Goal: Information Seeking & Learning: Learn about a topic

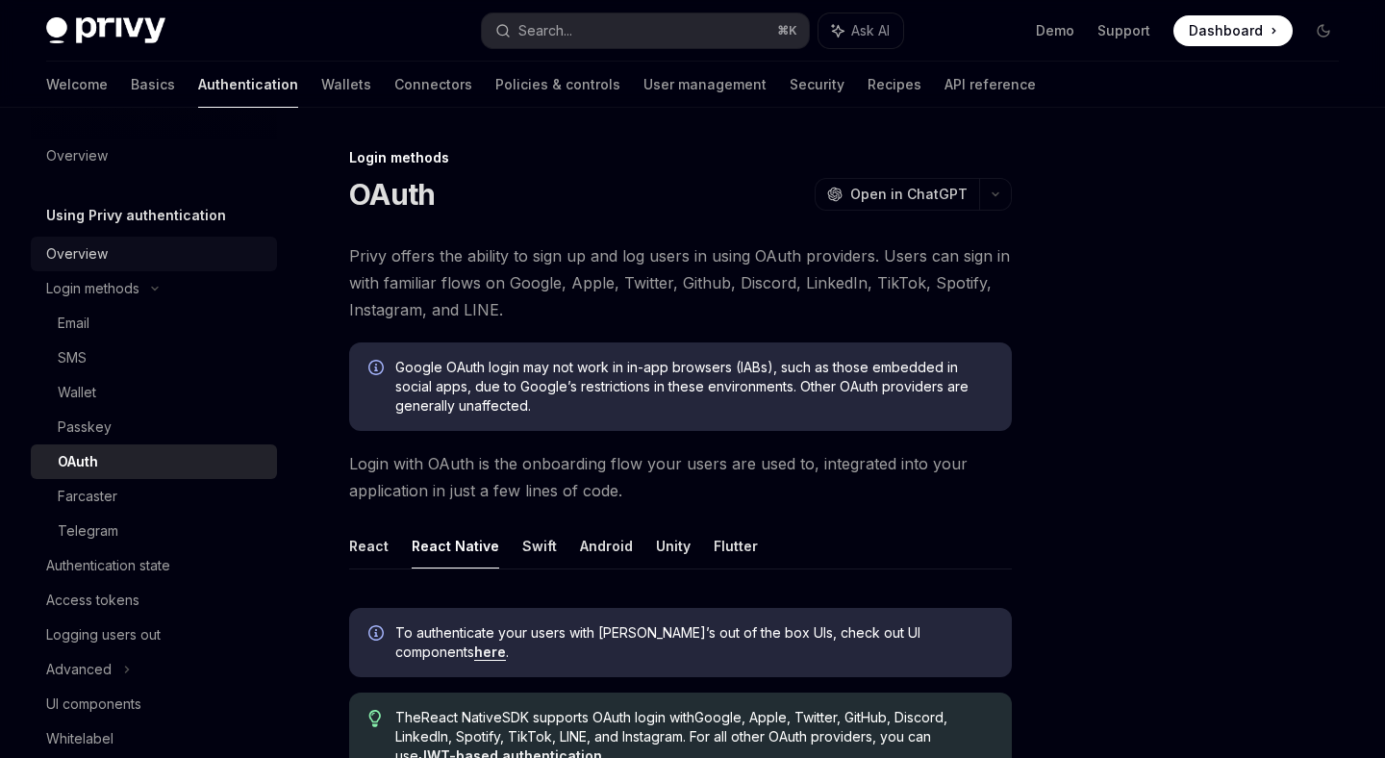
scroll to position [396, 0]
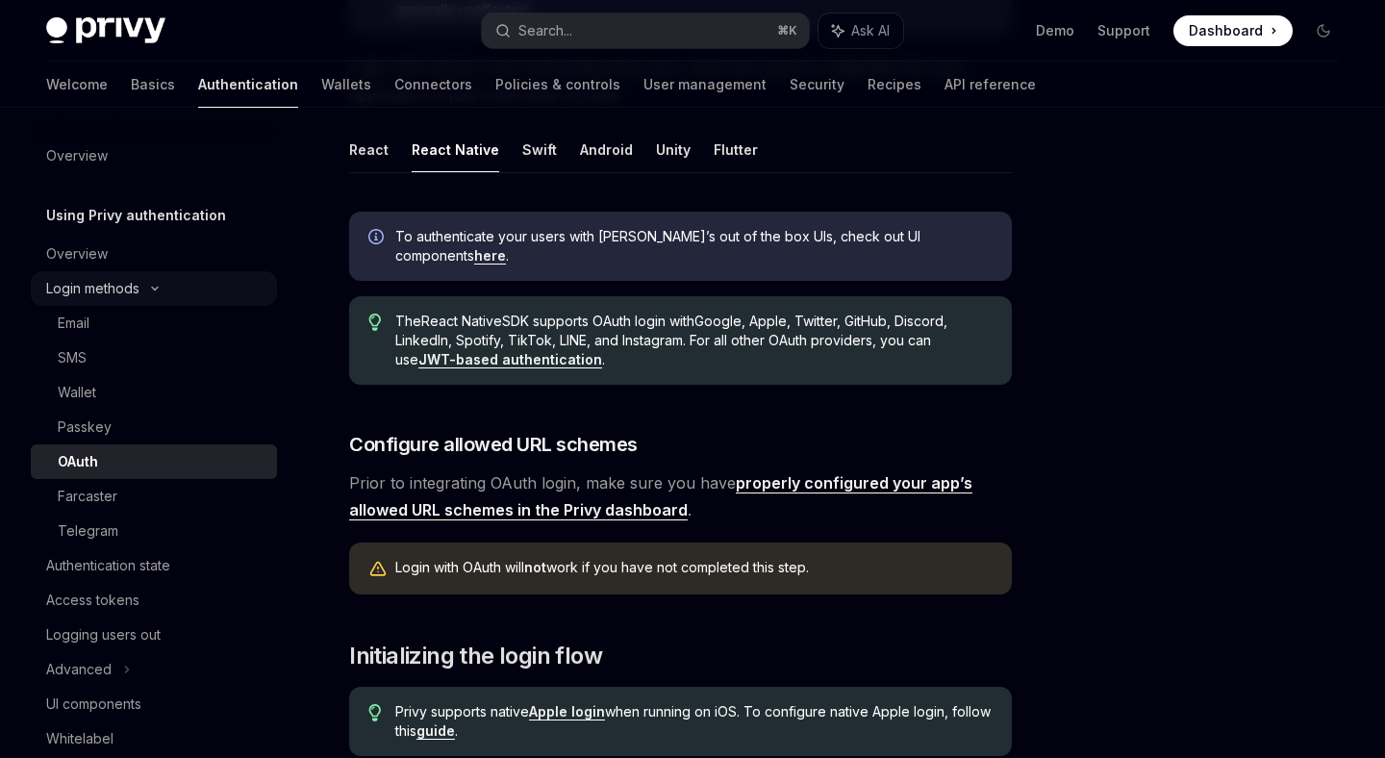
click at [160, 295] on div "Login methods" at bounding box center [154, 288] width 246 height 35
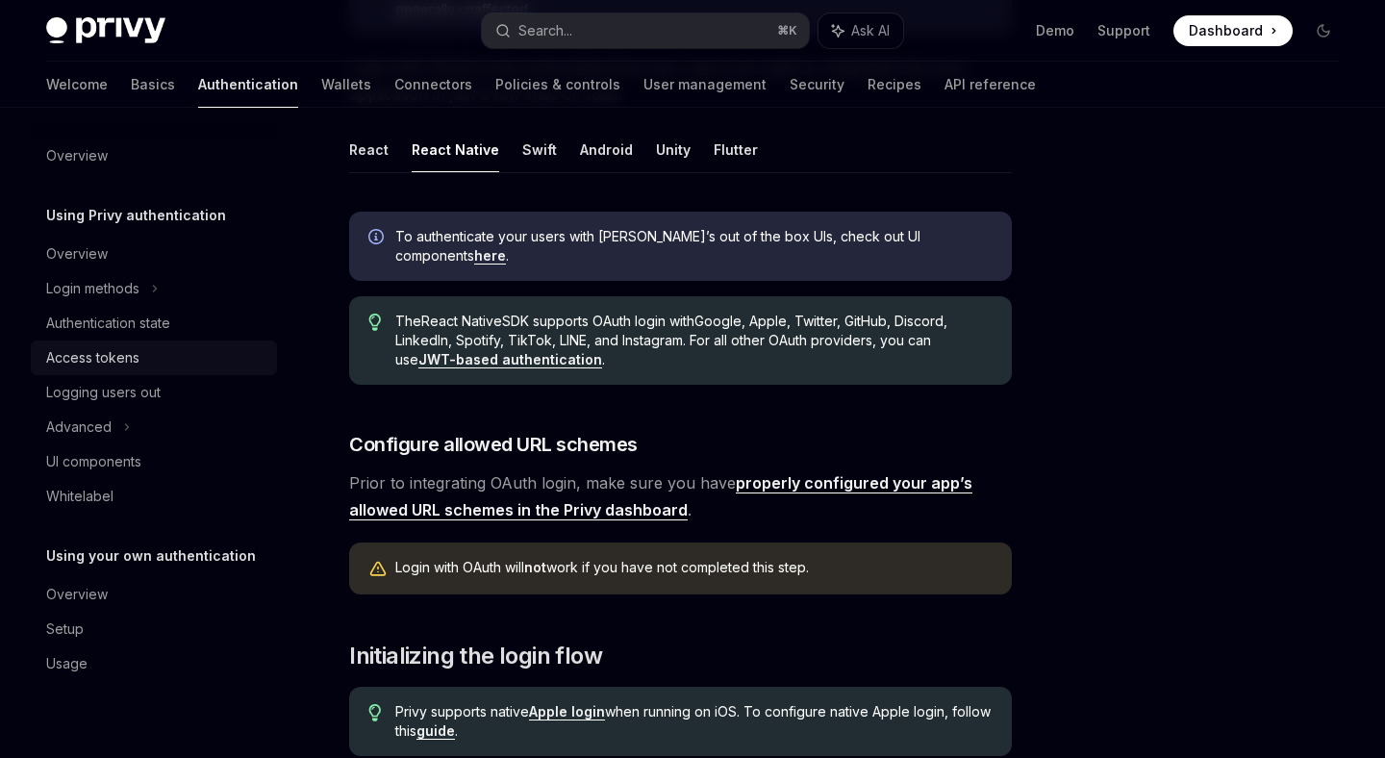
click at [138, 356] on div "Access tokens" at bounding box center [155, 357] width 219 height 23
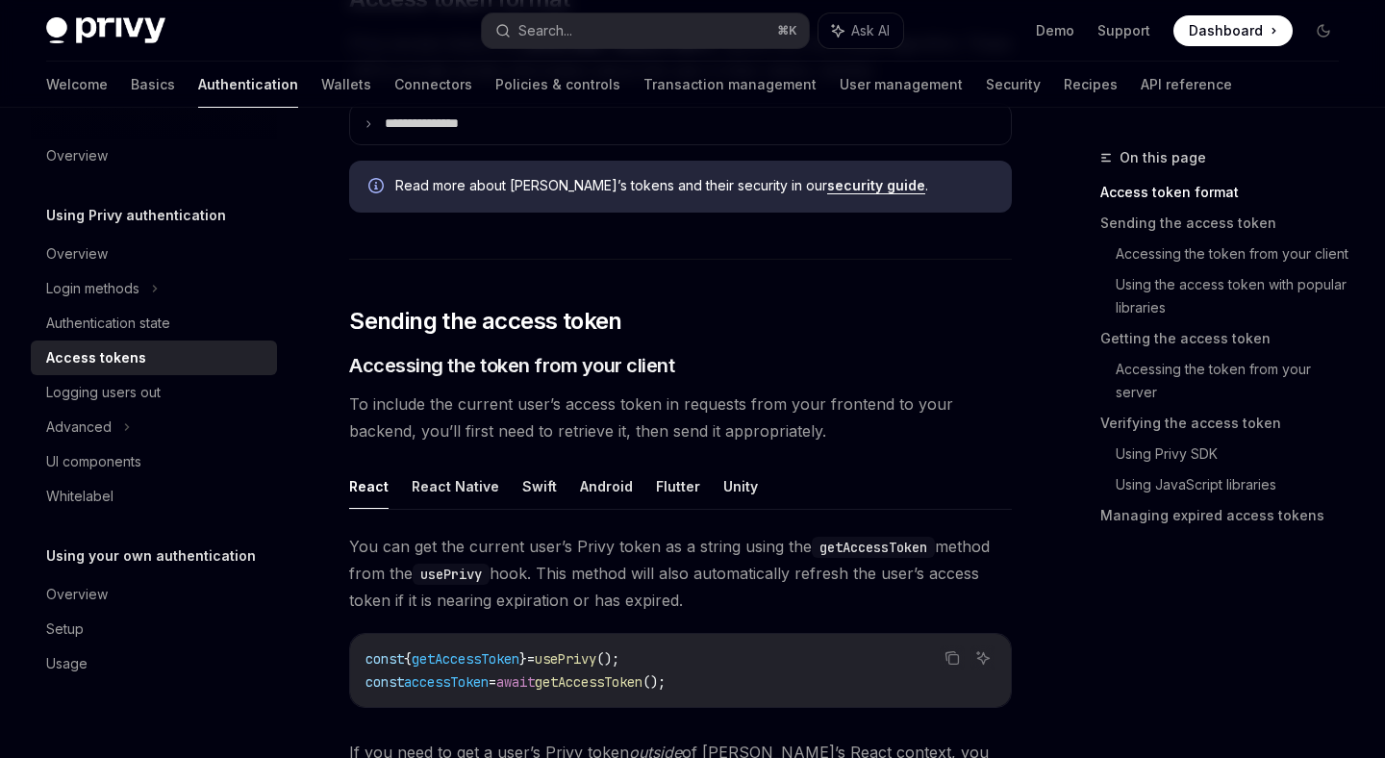
scroll to position [575, 0]
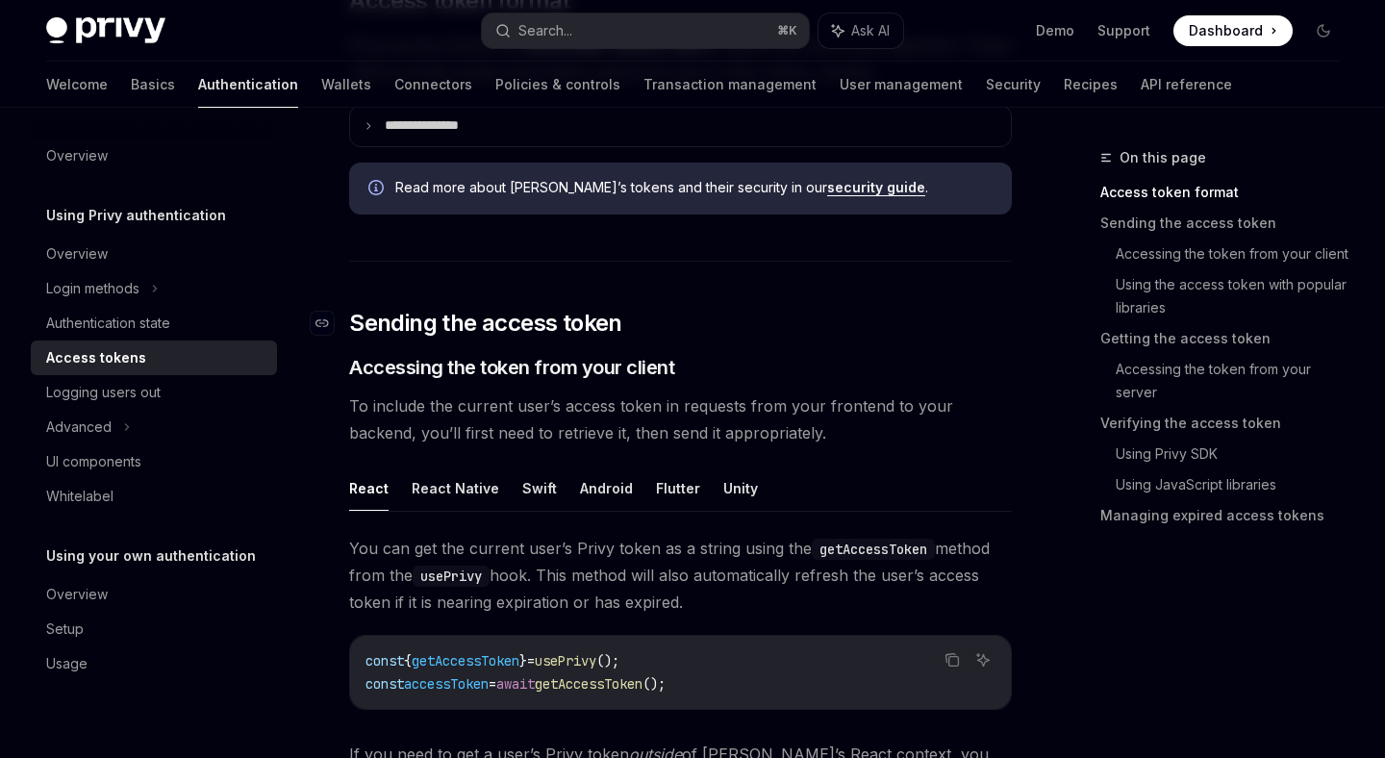
click at [759, 313] on h2 "​ Sending the access token" at bounding box center [680, 323] width 662 height 31
click at [445, 492] on button "React Native" at bounding box center [455, 487] width 87 height 45
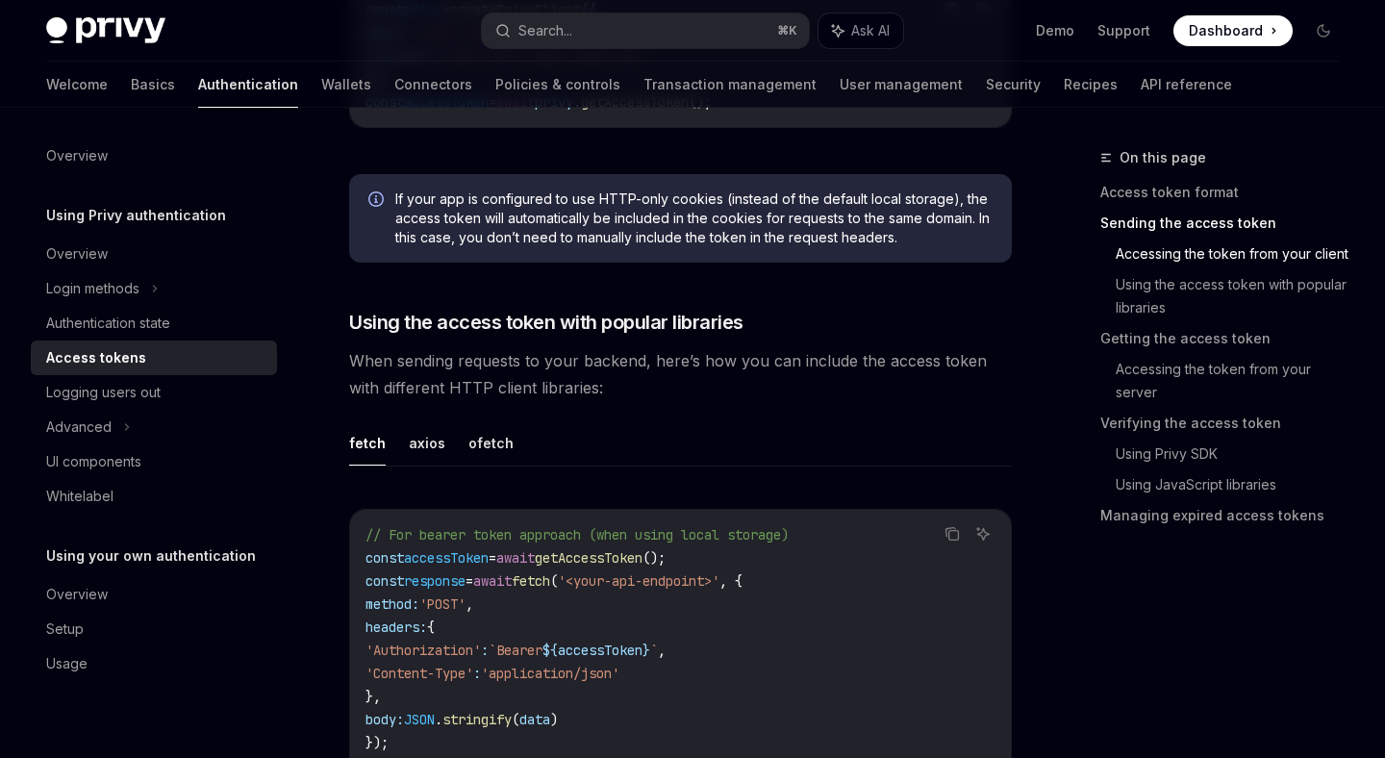
scroll to position [1215, 0]
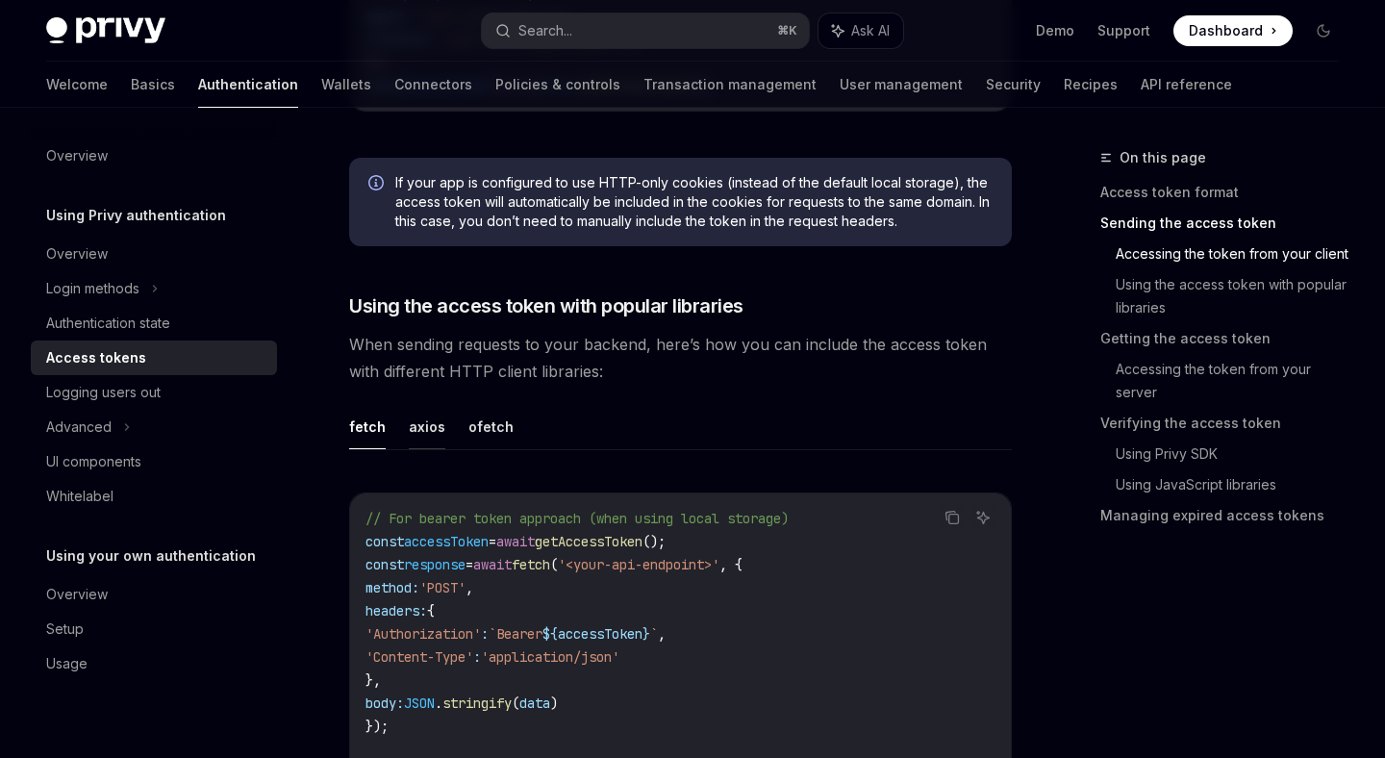
click at [422, 436] on button "axios" at bounding box center [427, 426] width 37 height 45
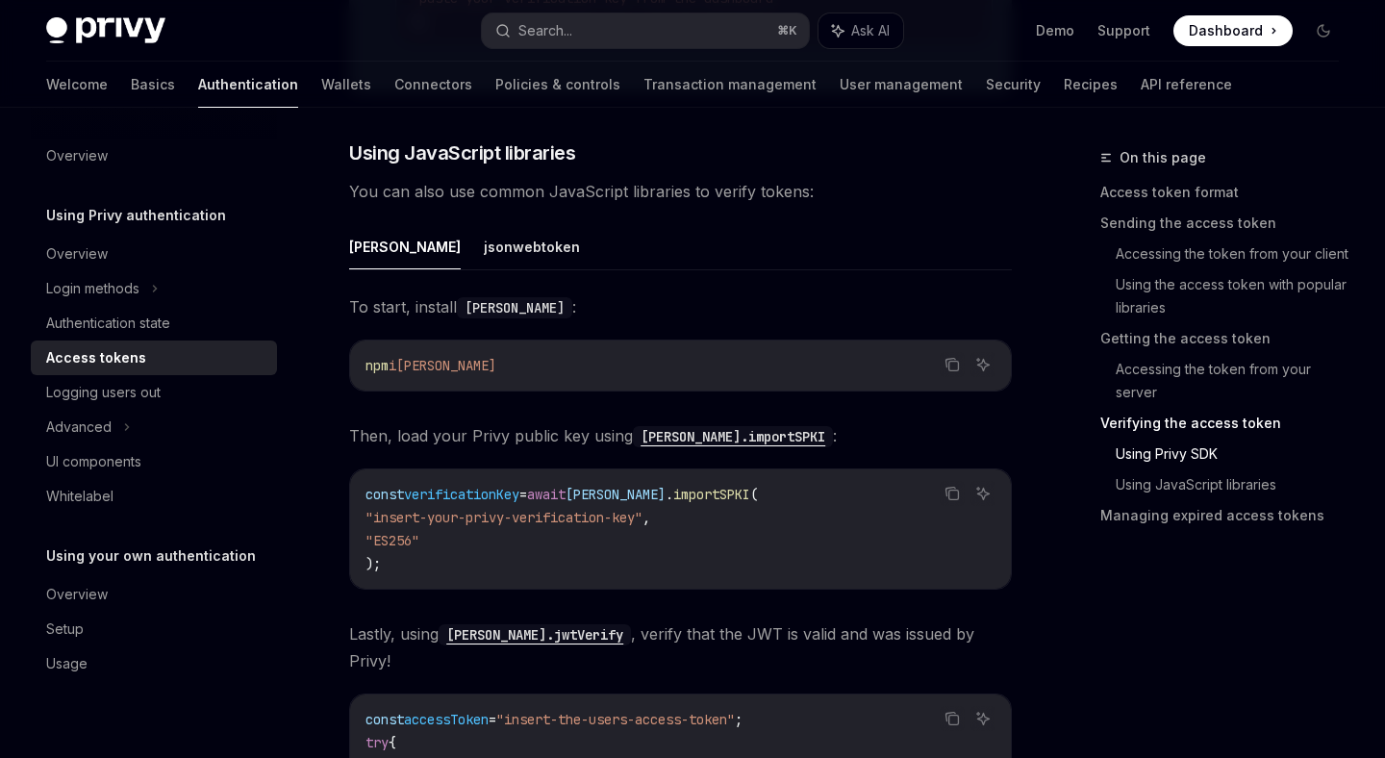
scroll to position [3868, 0]
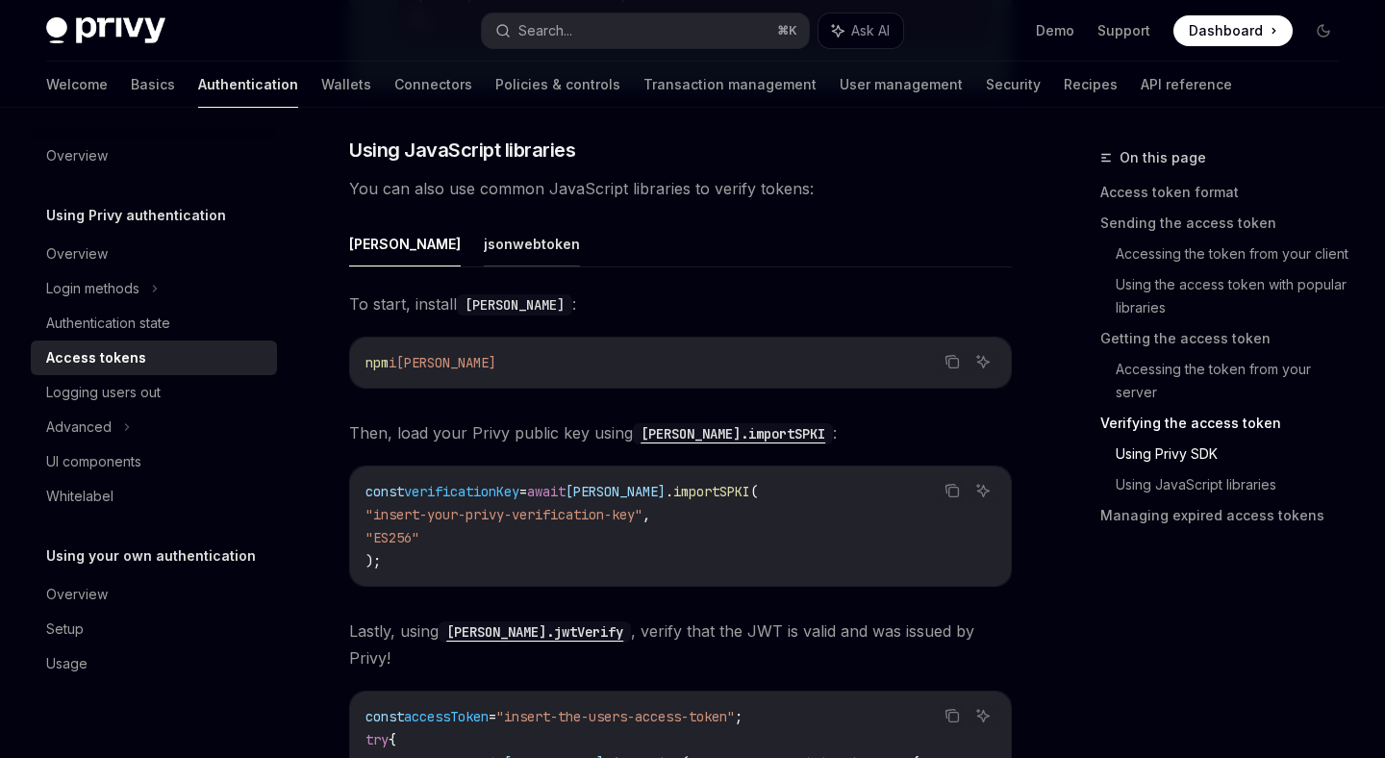
click at [484, 266] on button "jsonwebtoken" at bounding box center [532, 243] width 96 height 45
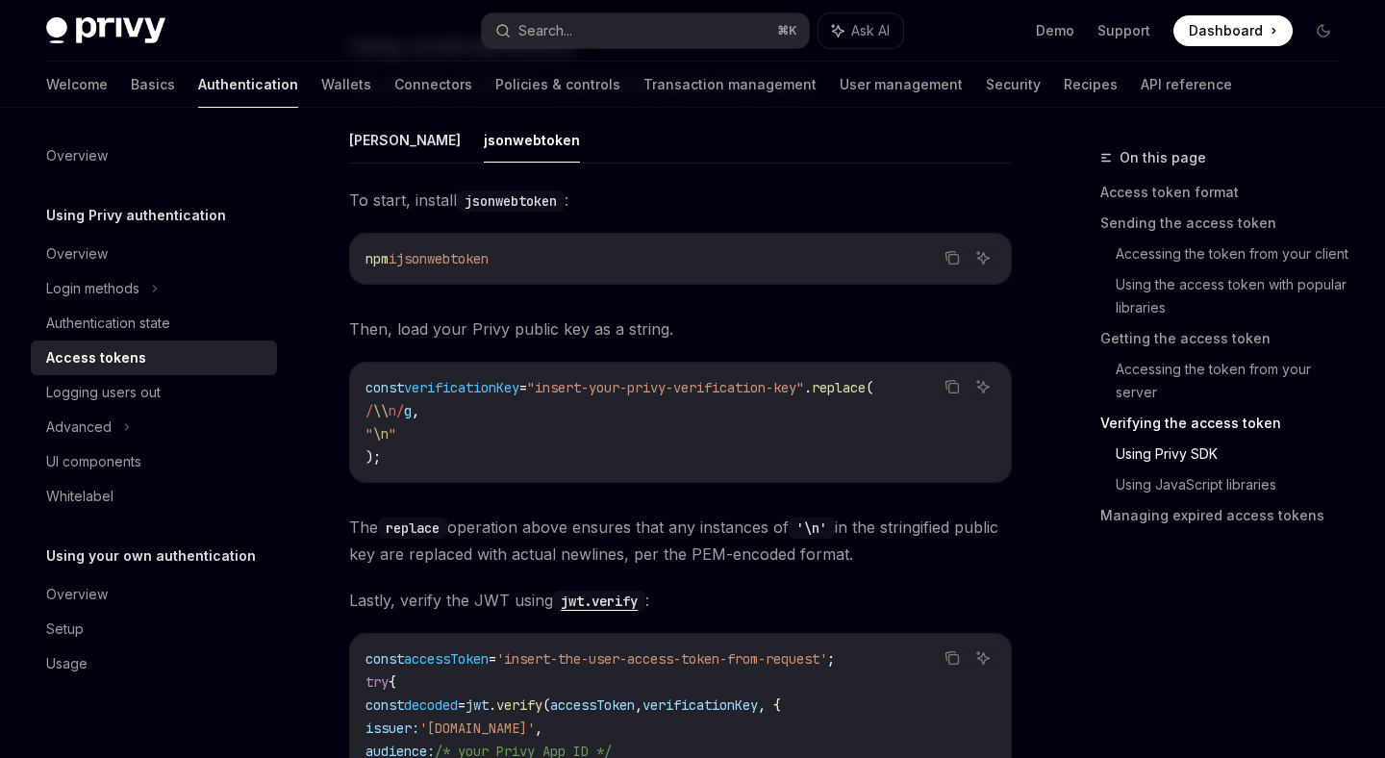
scroll to position [3938, 0]
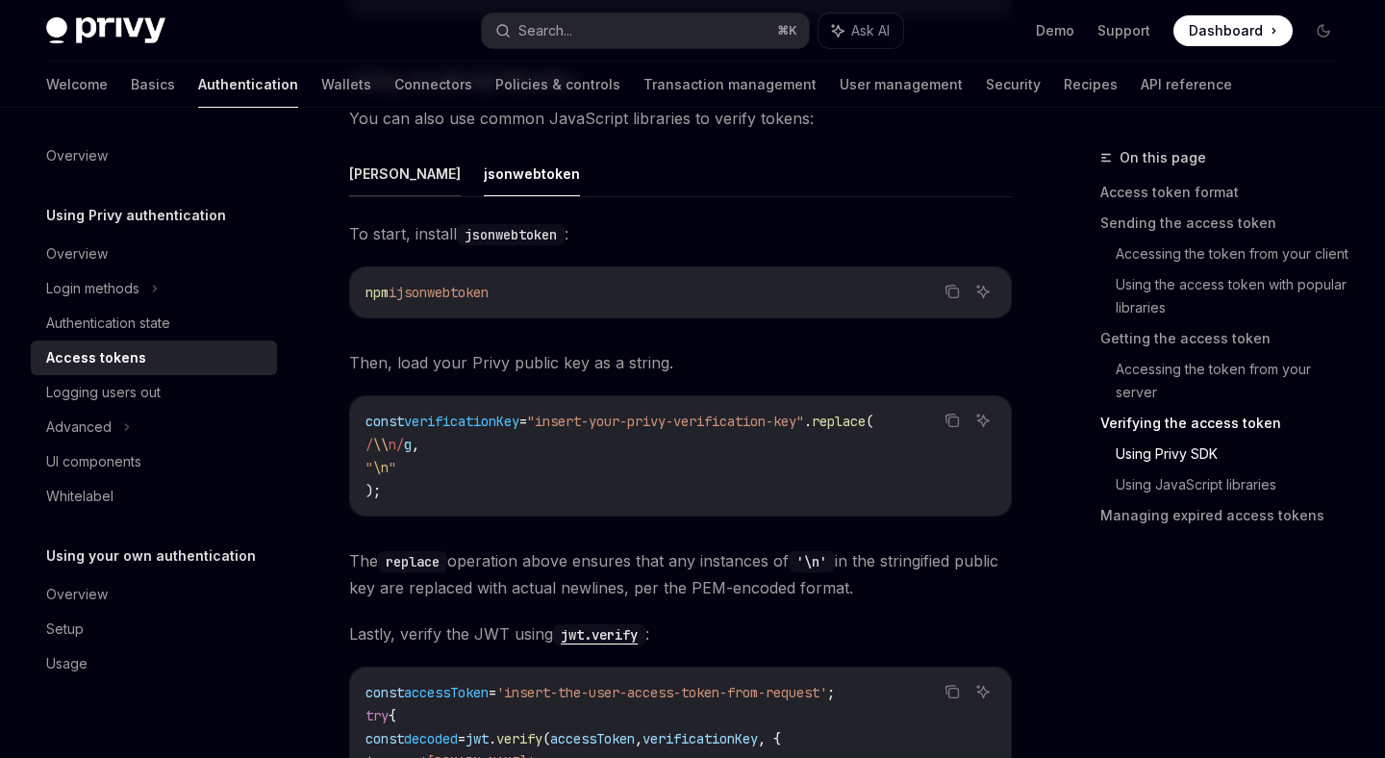
click at [362, 191] on button "jose" at bounding box center [405, 173] width 112 height 45
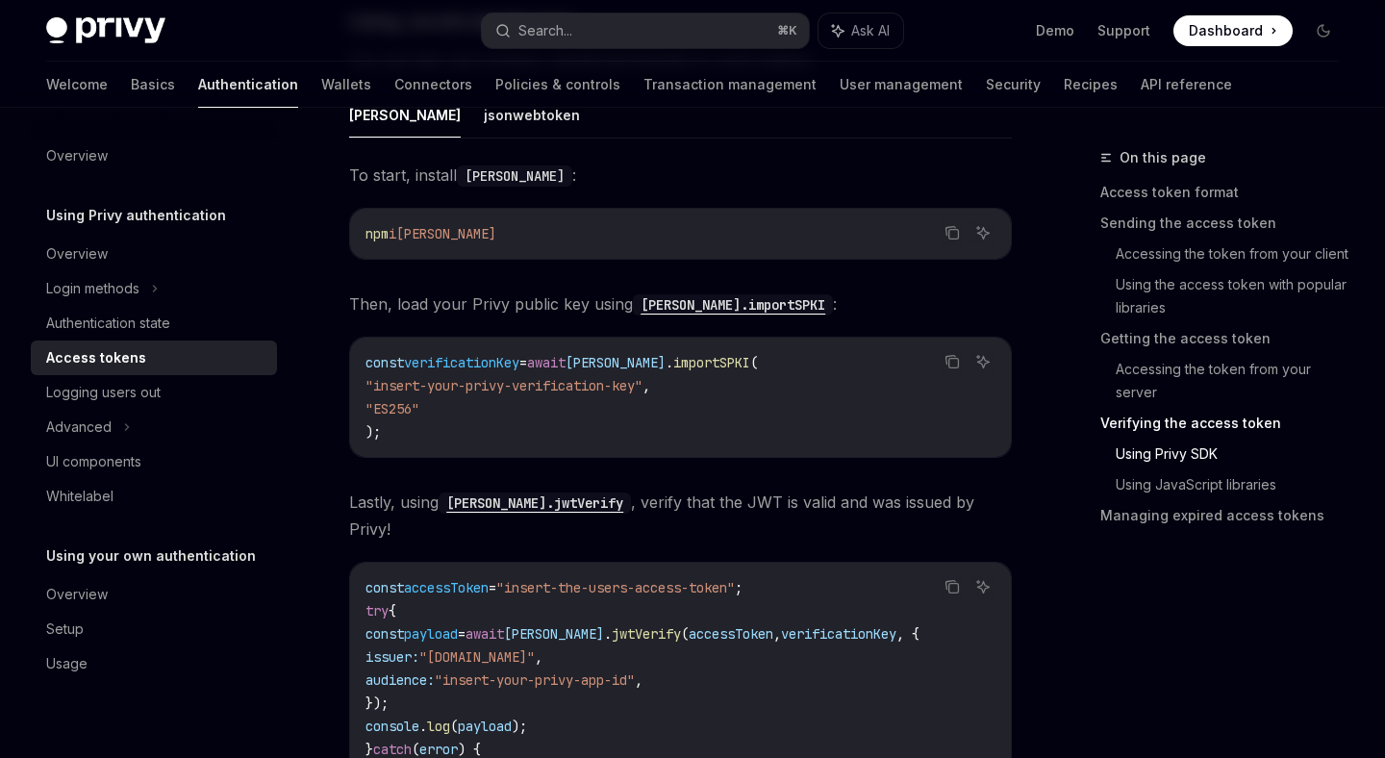
scroll to position [3988, 0]
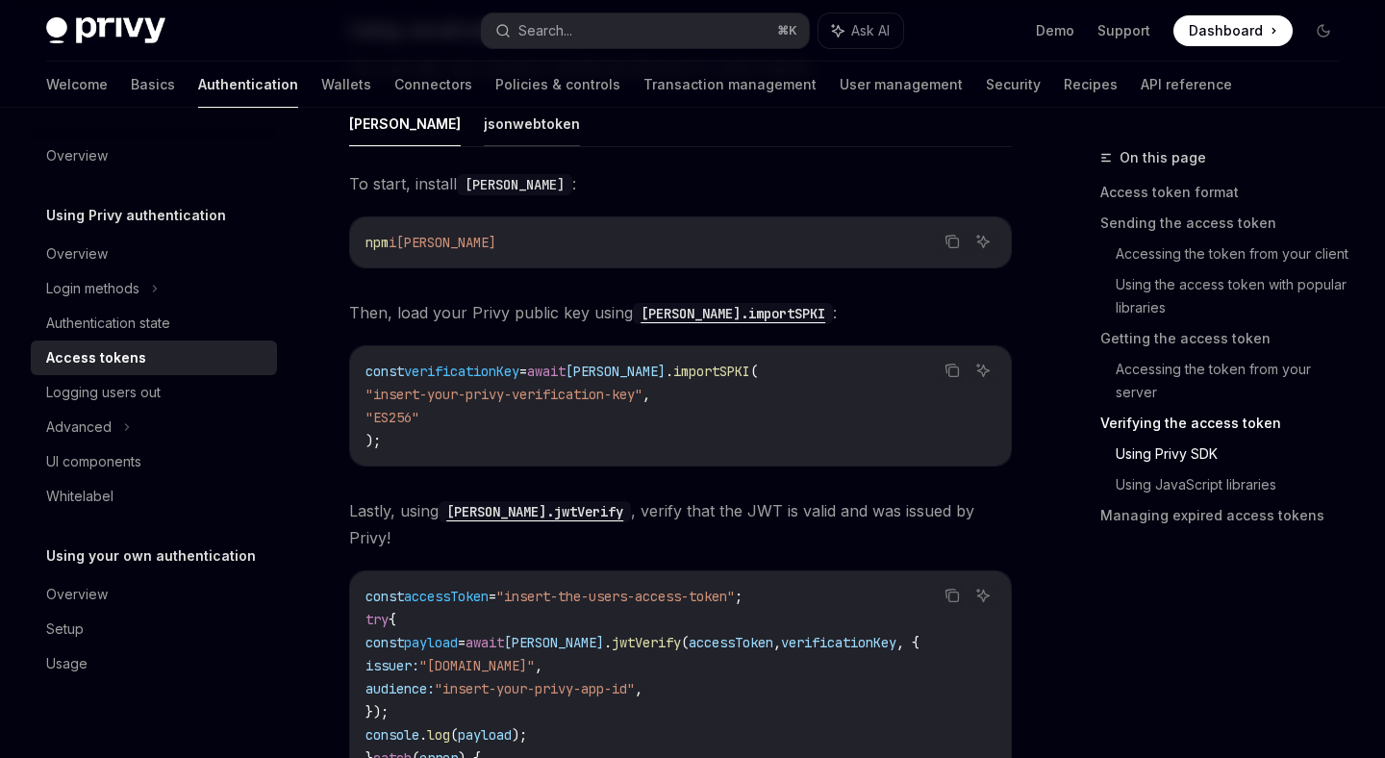
click at [484, 146] on button "jsonwebtoken" at bounding box center [532, 123] width 96 height 45
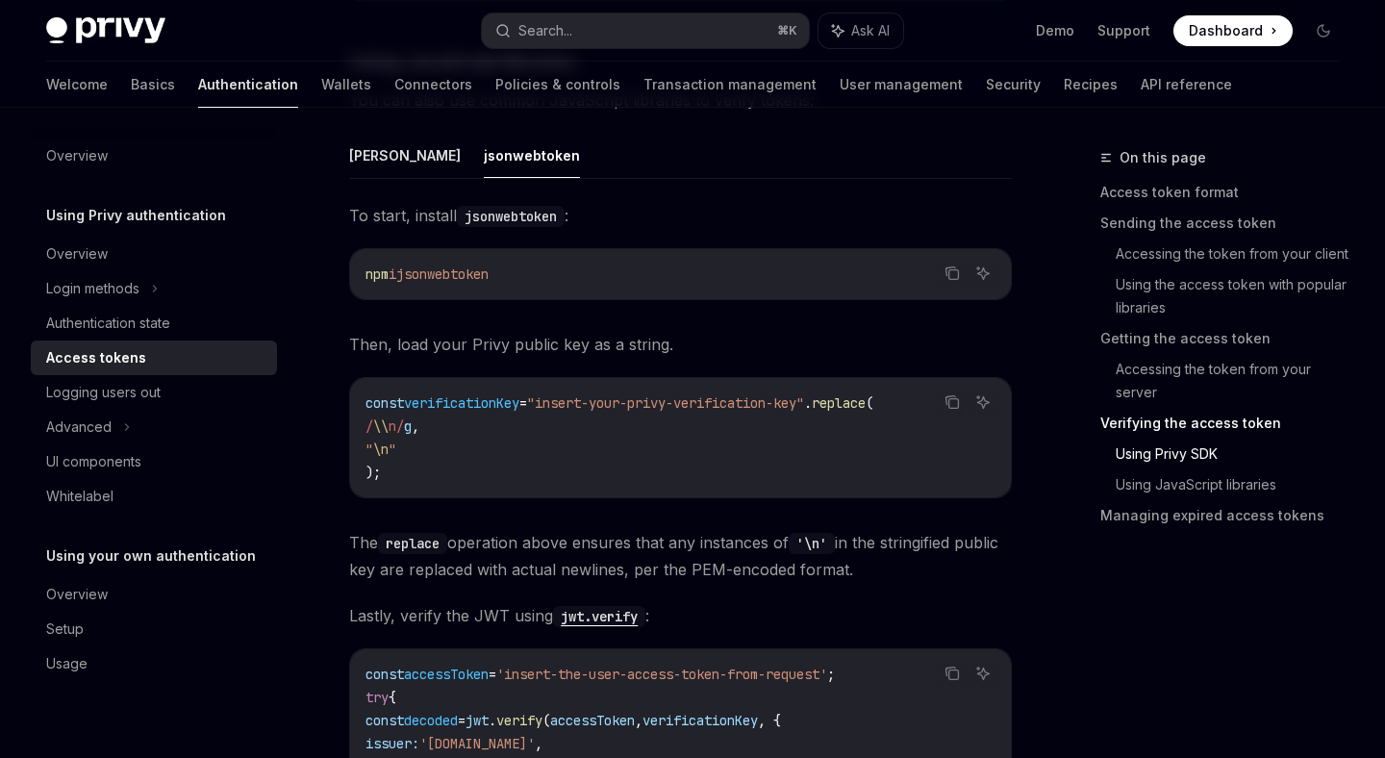
scroll to position [3945, 0]
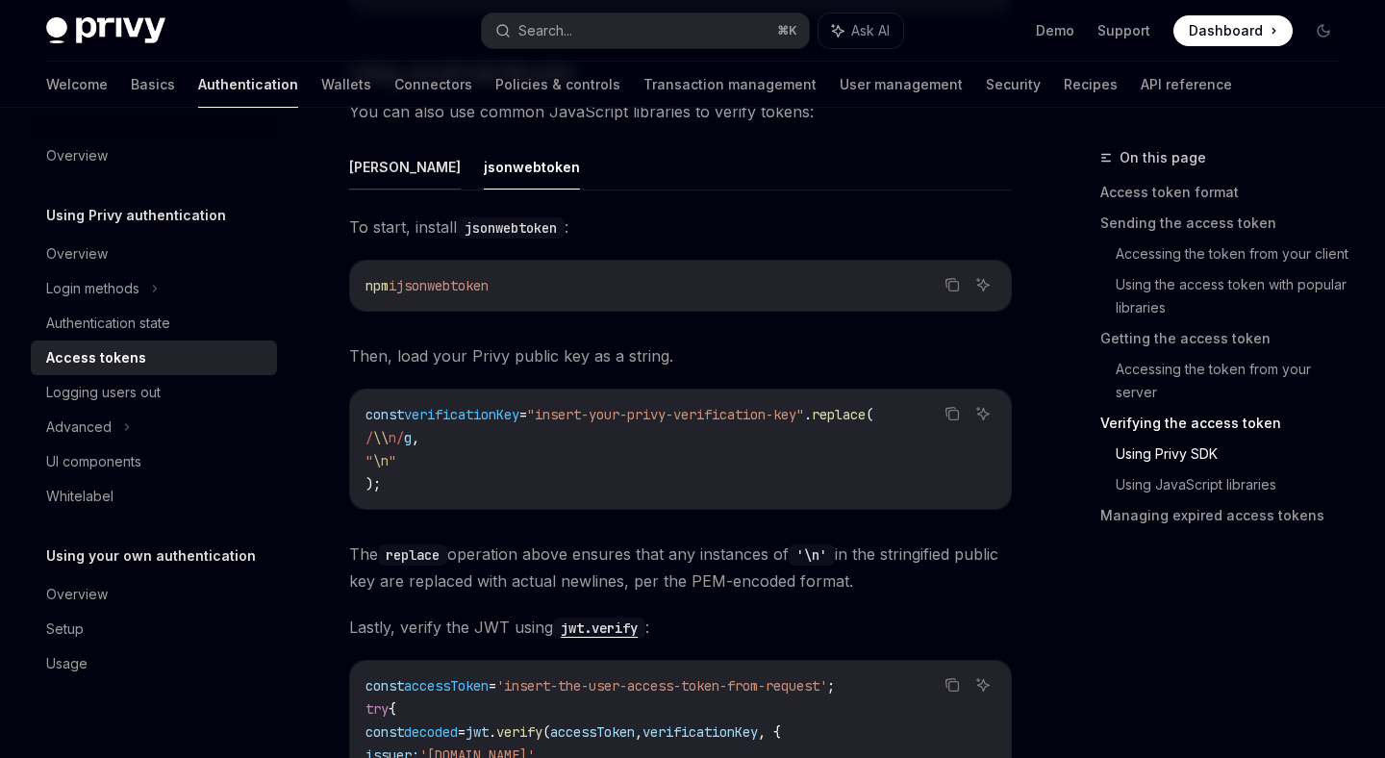
click at [363, 189] on button "jose" at bounding box center [405, 166] width 112 height 45
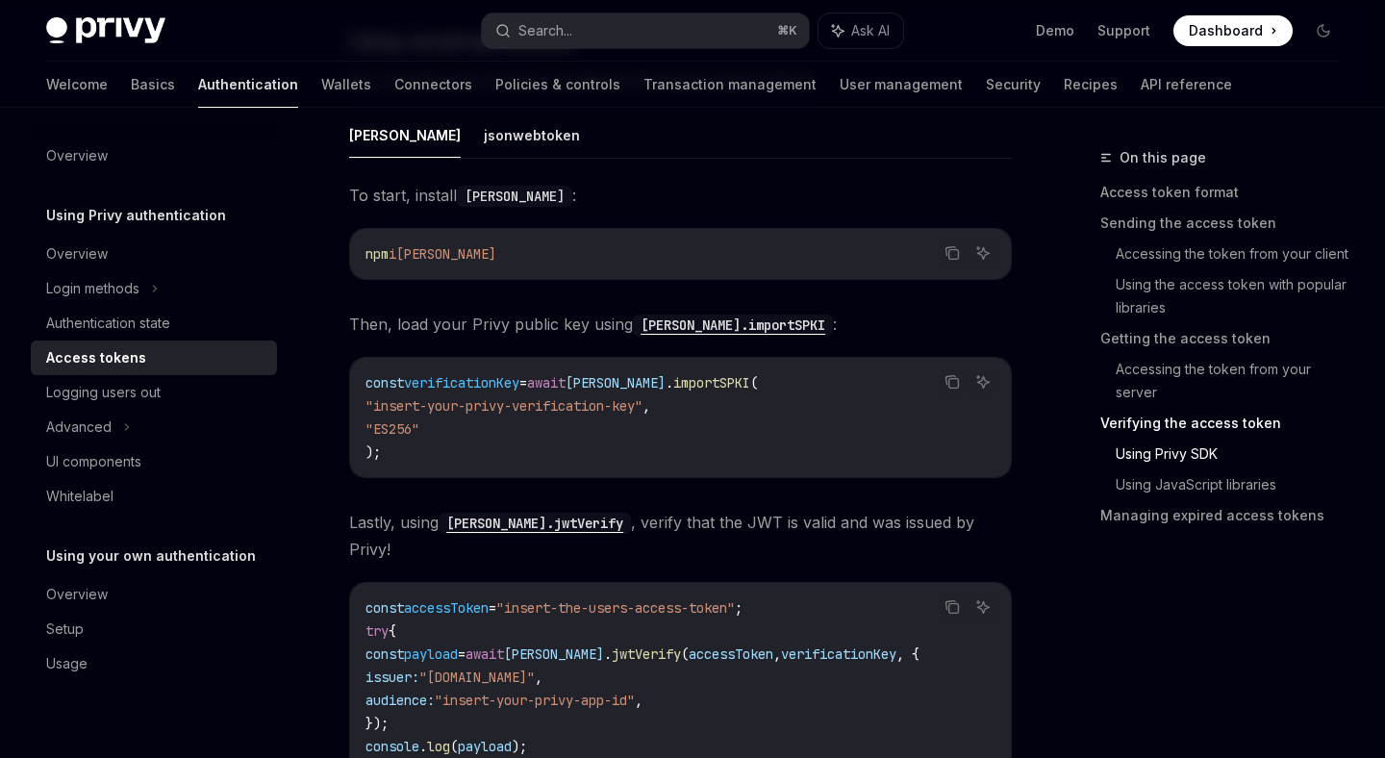
scroll to position [3975, 0]
click at [484, 160] on button "jsonwebtoken" at bounding box center [532, 136] width 96 height 45
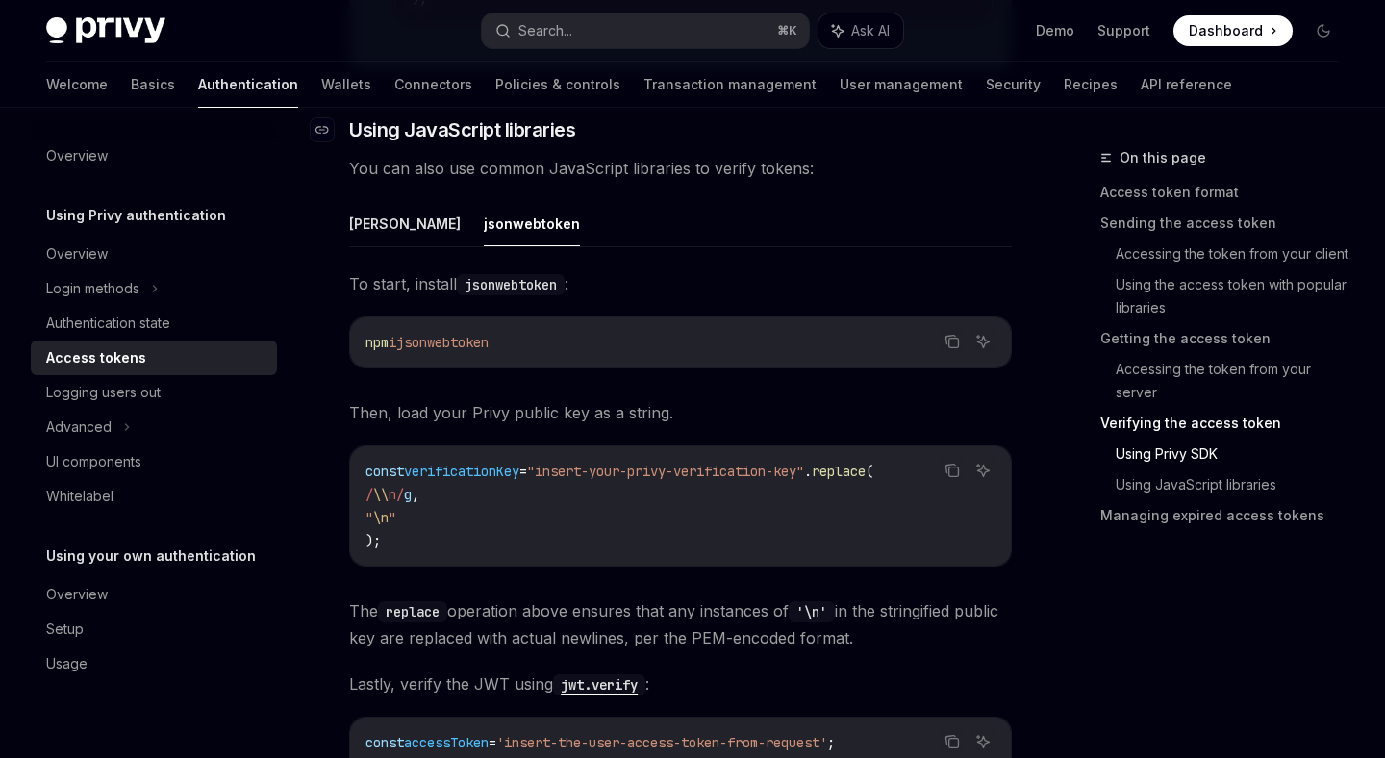
scroll to position [3890, 0]
click at [885, 245] on ul "jose jsonwebtoken" at bounding box center [680, 222] width 662 height 46
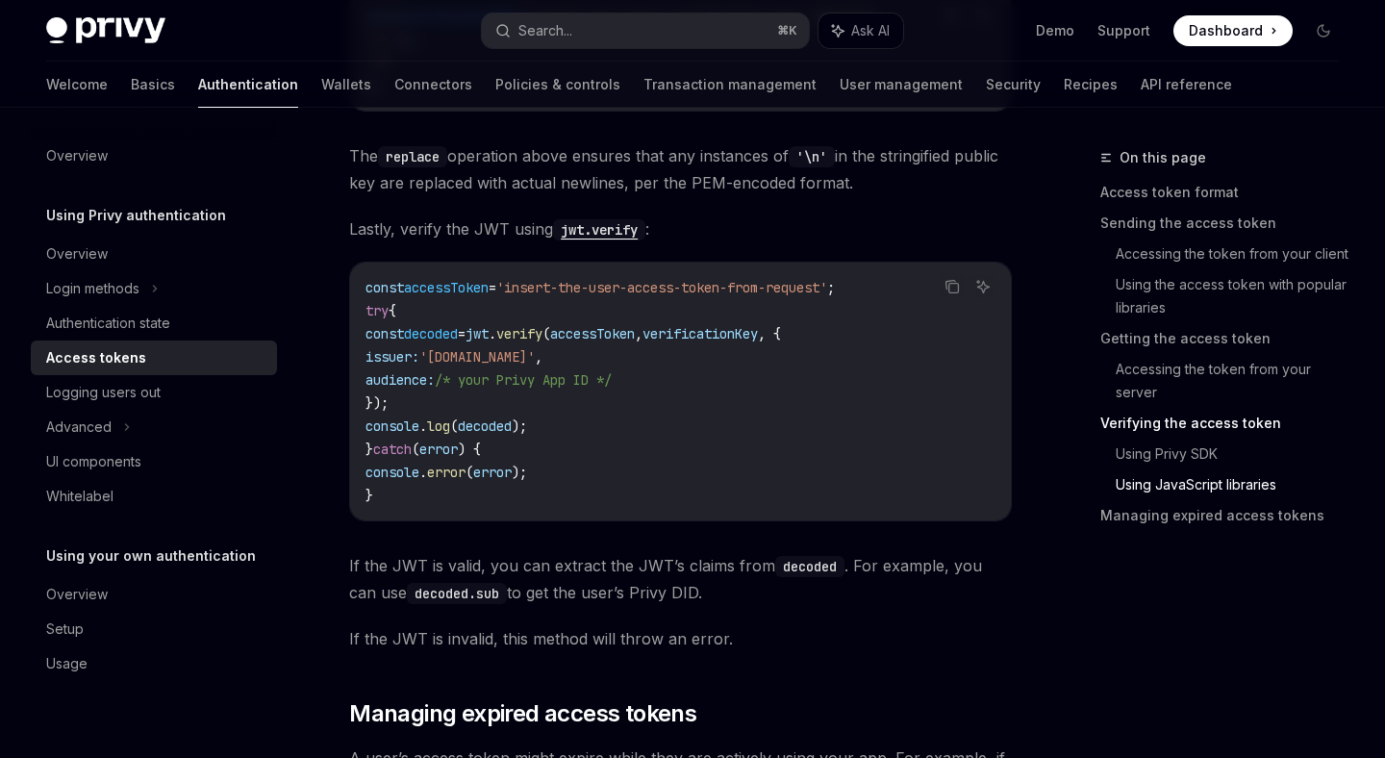
scroll to position [4347, 0]
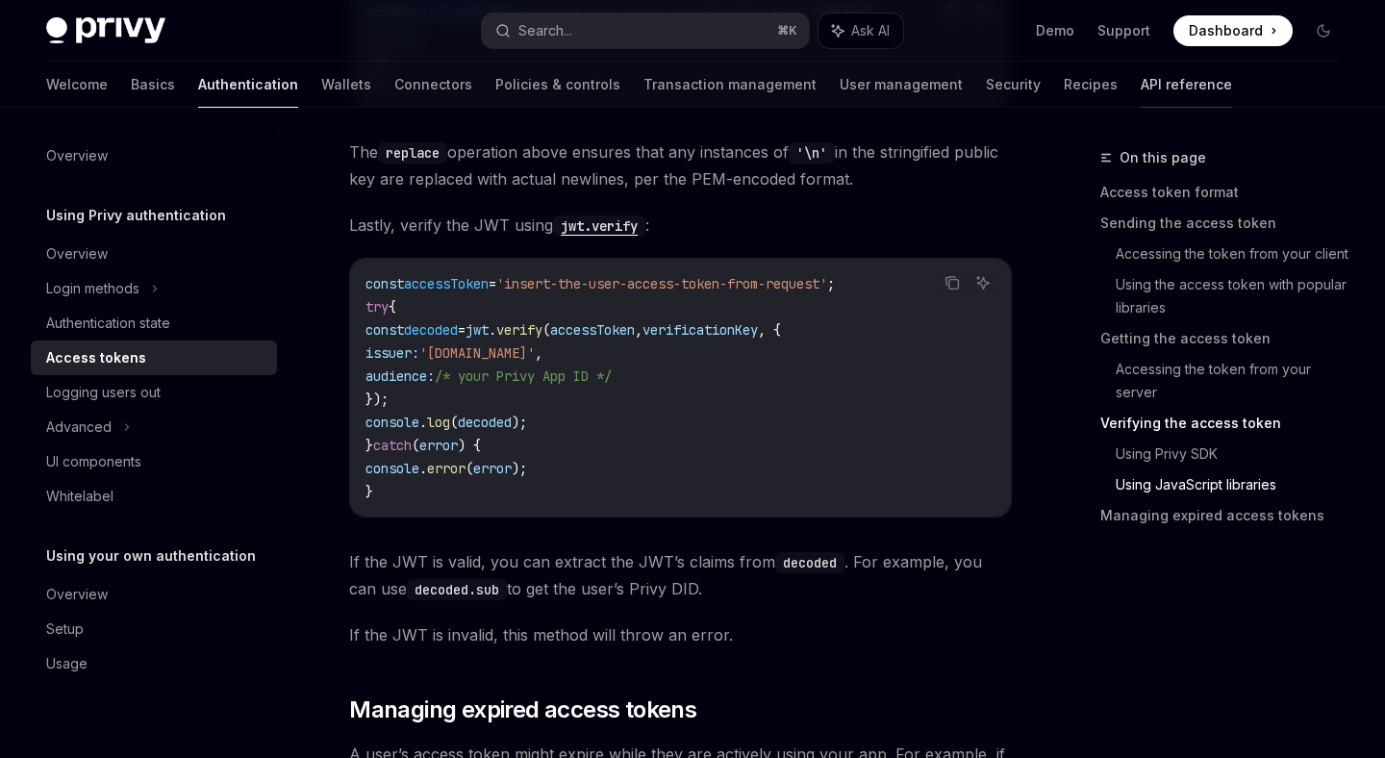
click at [1140, 85] on link "API reference" at bounding box center [1185, 85] width 91 height 46
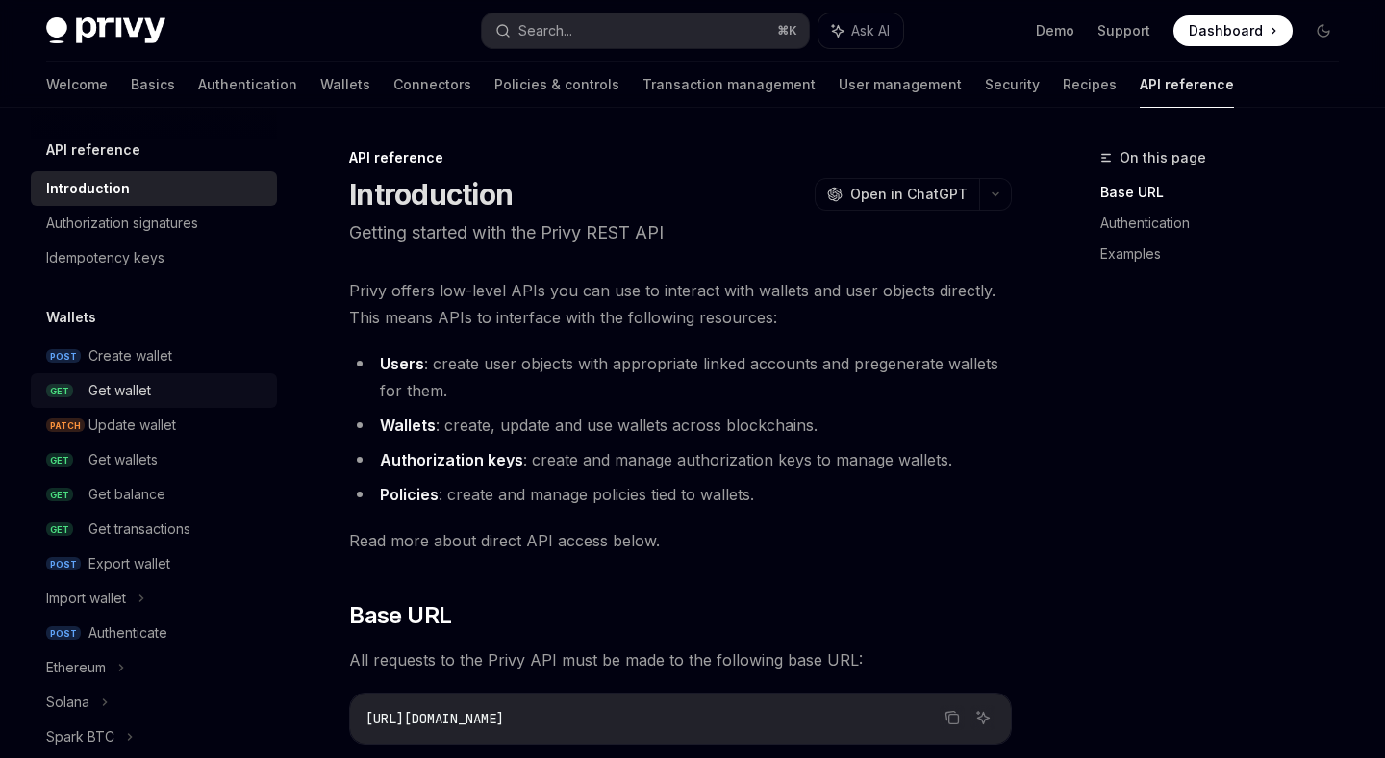
click at [196, 400] on div "Get wallet" at bounding box center [176, 390] width 177 height 23
type textarea "*"
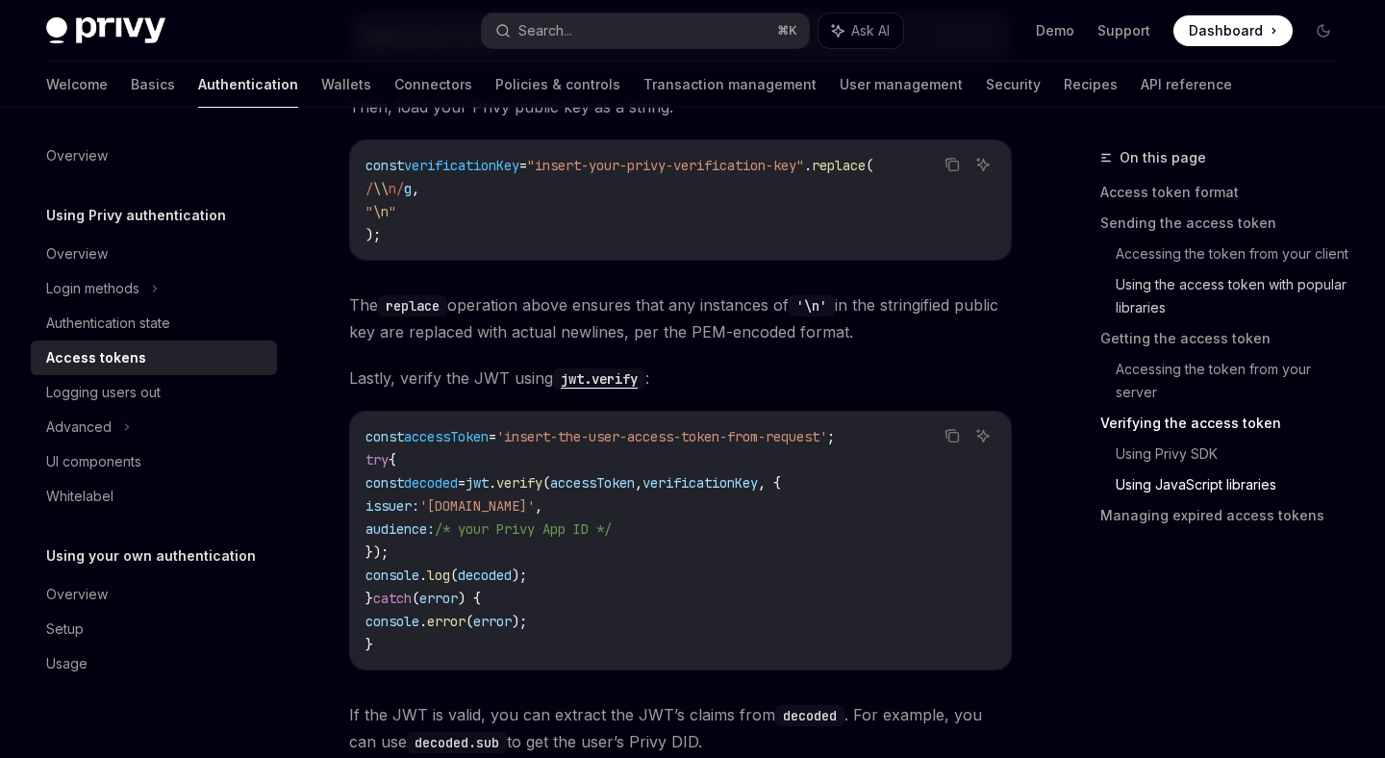
scroll to position [4462, 0]
